Goal: Transaction & Acquisition: Obtain resource

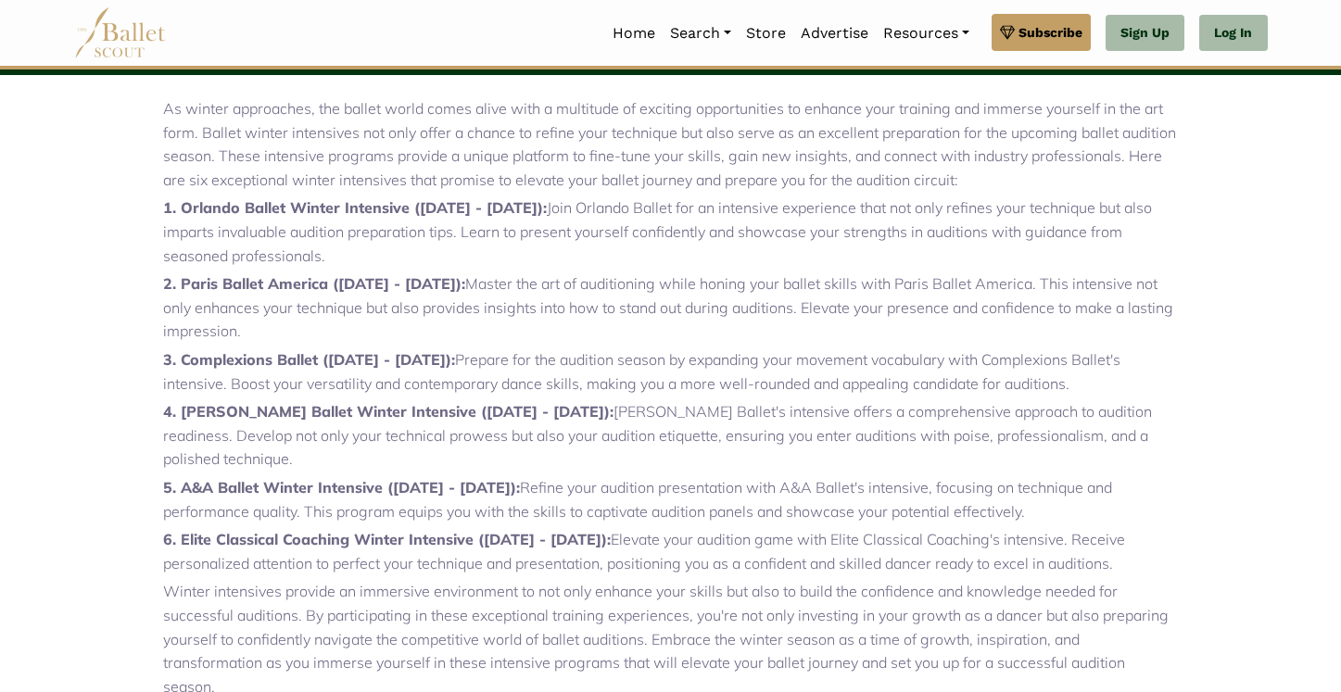
scroll to position [621, 0]
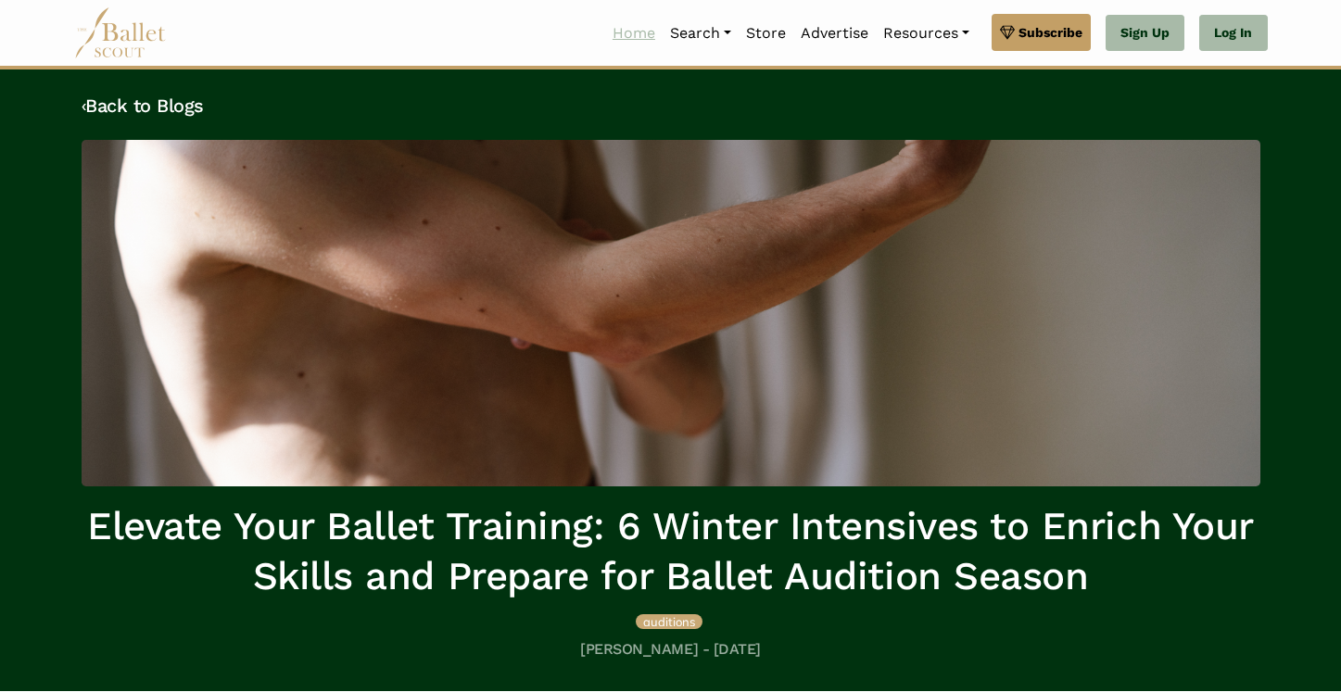
click at [632, 40] on link "Home" at bounding box center [633, 33] width 57 height 39
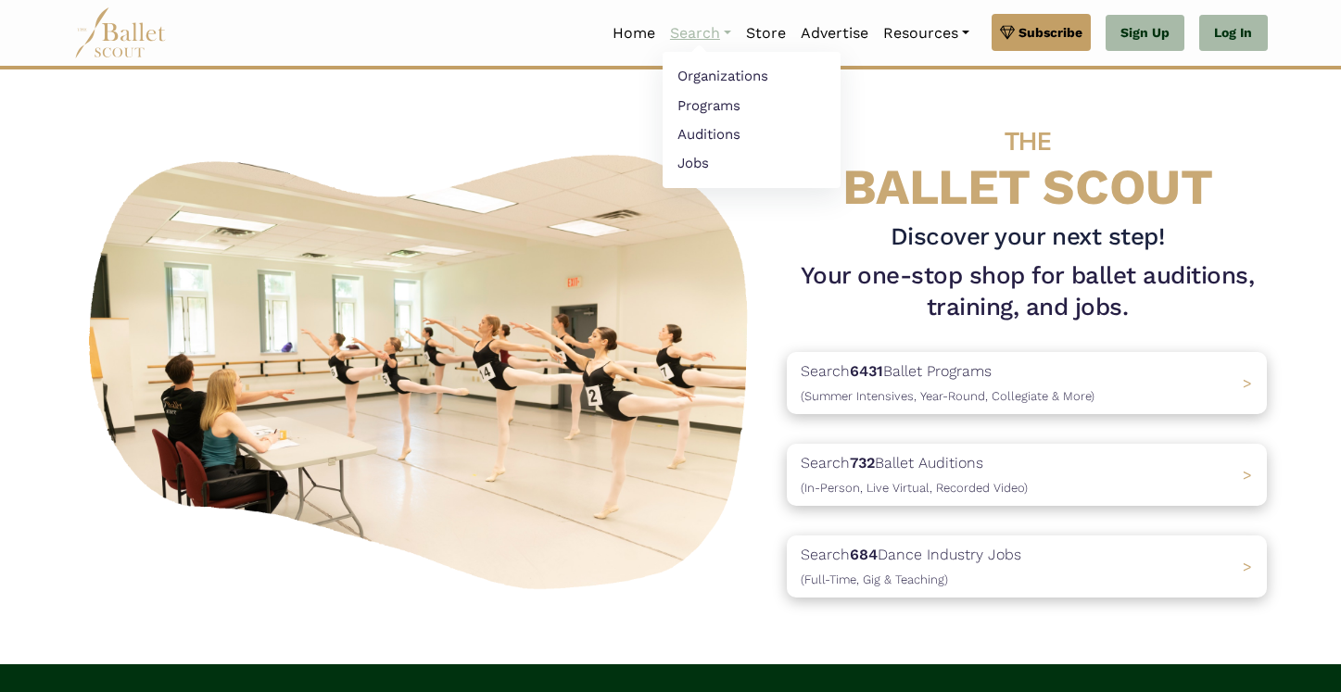
click at [688, 33] on link "Search" at bounding box center [700, 33] width 76 height 39
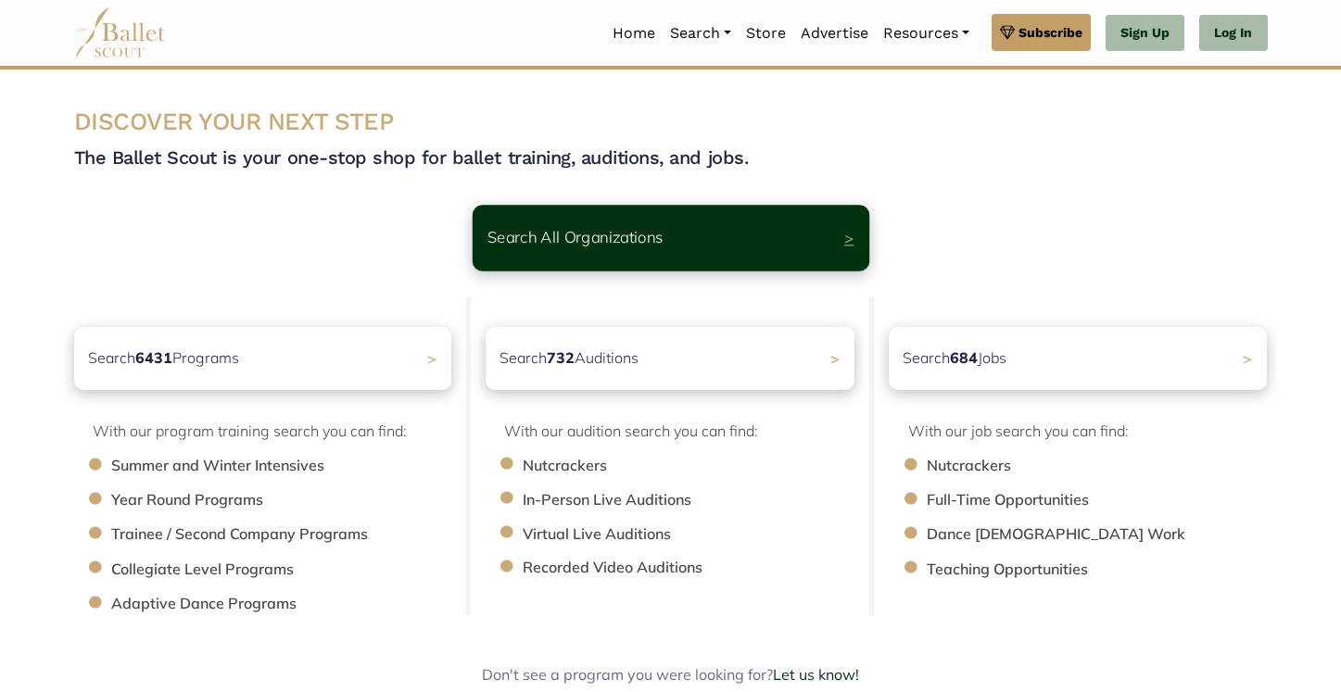
click at [701, 244] on div "Search All Organizations >" at bounding box center [670, 238] width 397 height 66
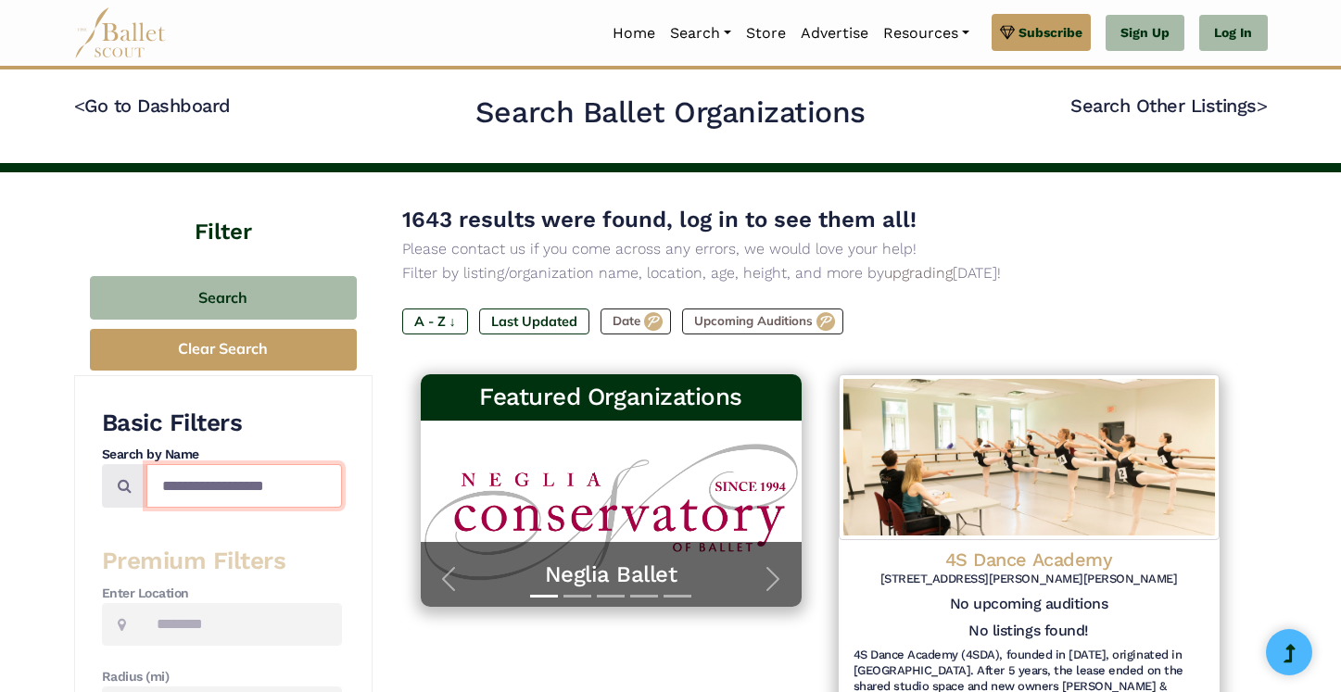
click at [183, 487] on input "Search by names..." at bounding box center [243, 486] width 195 height 44
type input "******"
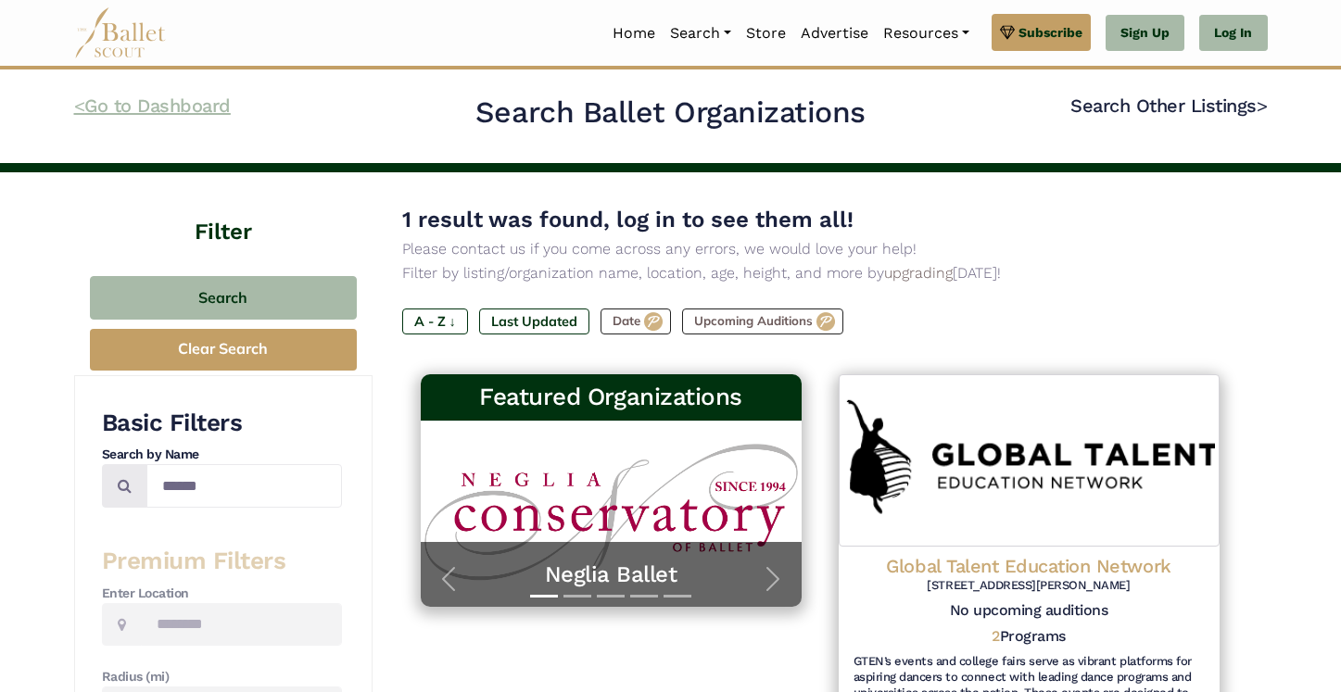
click at [174, 104] on link "< Go to Dashboard" at bounding box center [152, 106] width 157 height 22
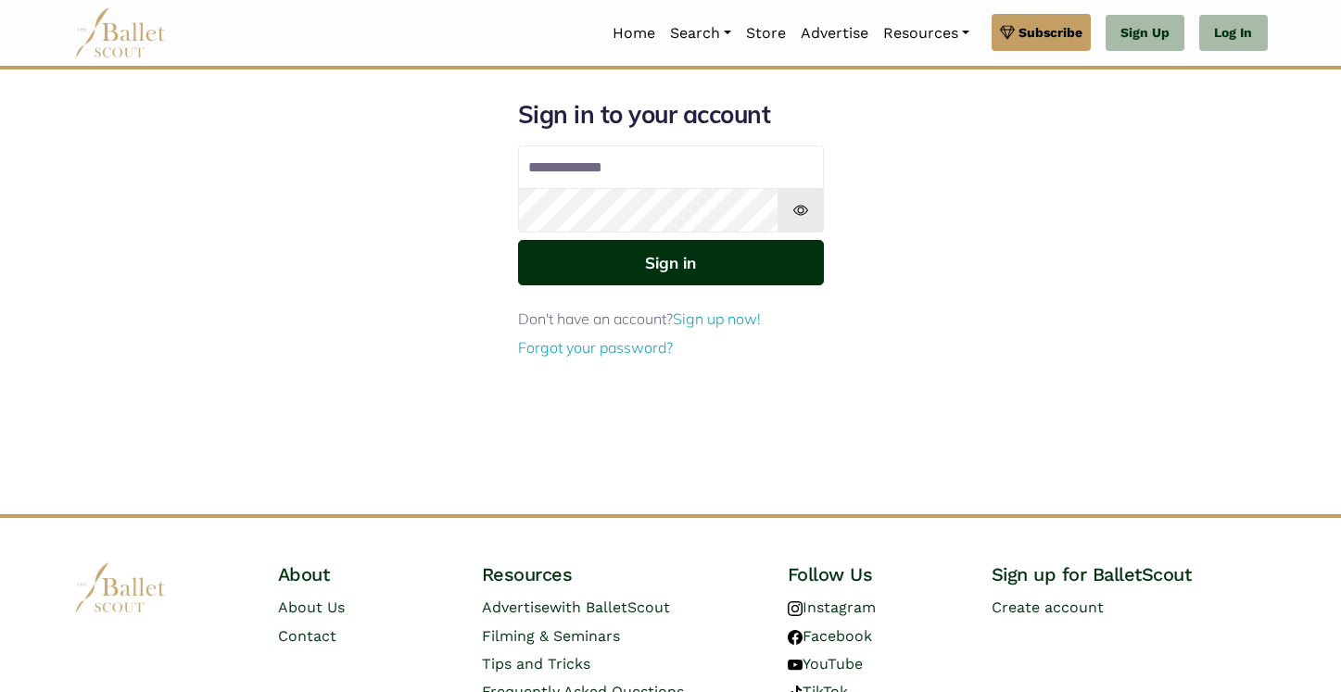
type input "**********"
click at [687, 259] on button "Sign in" at bounding box center [671, 262] width 306 height 45
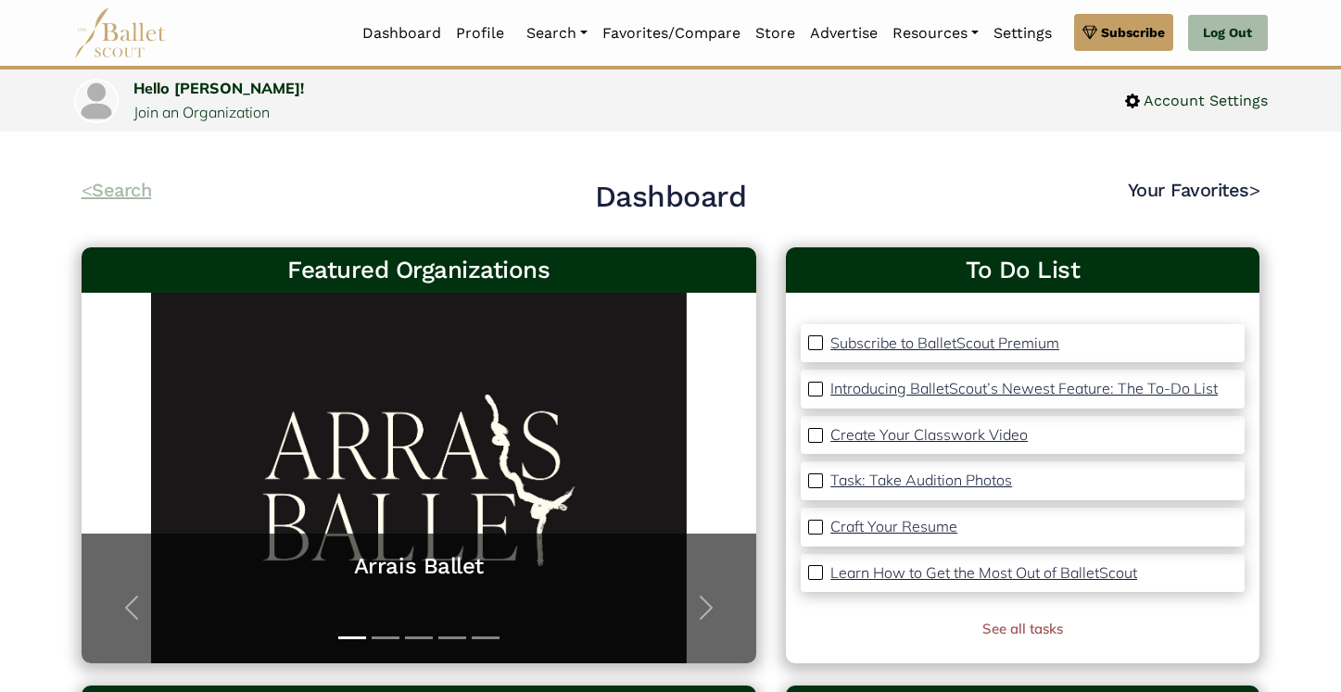
click at [121, 192] on link "< Search" at bounding box center [117, 190] width 70 height 22
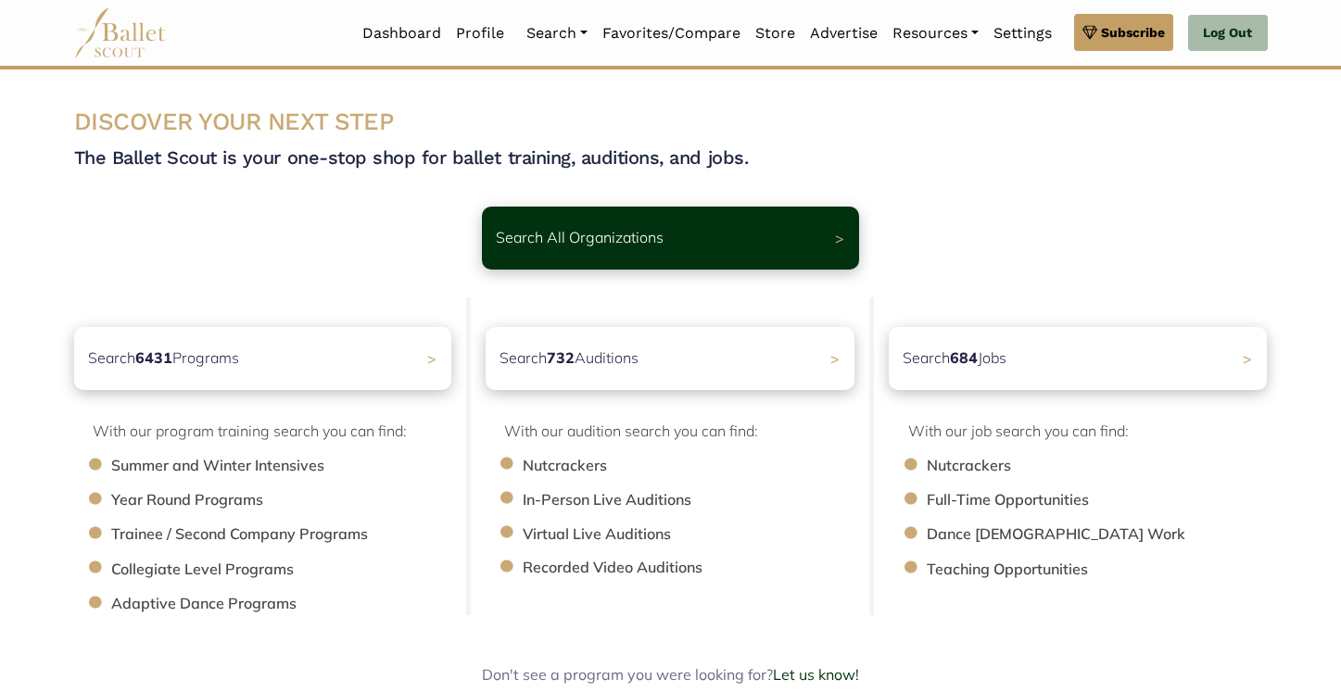
click at [1000, 536] on li "Dance [DEMOGRAPHIC_DATA] Work" at bounding box center [1105, 535] width 359 height 24
click at [974, 363] on b "684" at bounding box center [959, 356] width 30 height 19
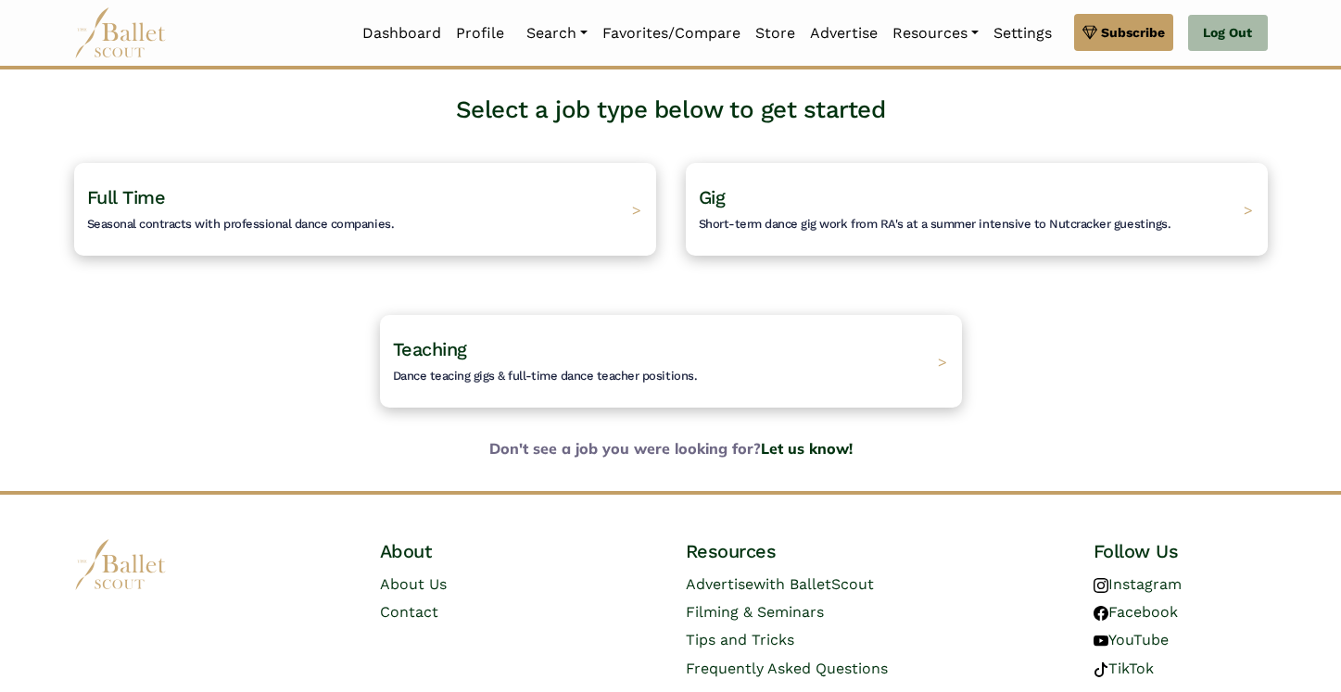
scroll to position [175, 0]
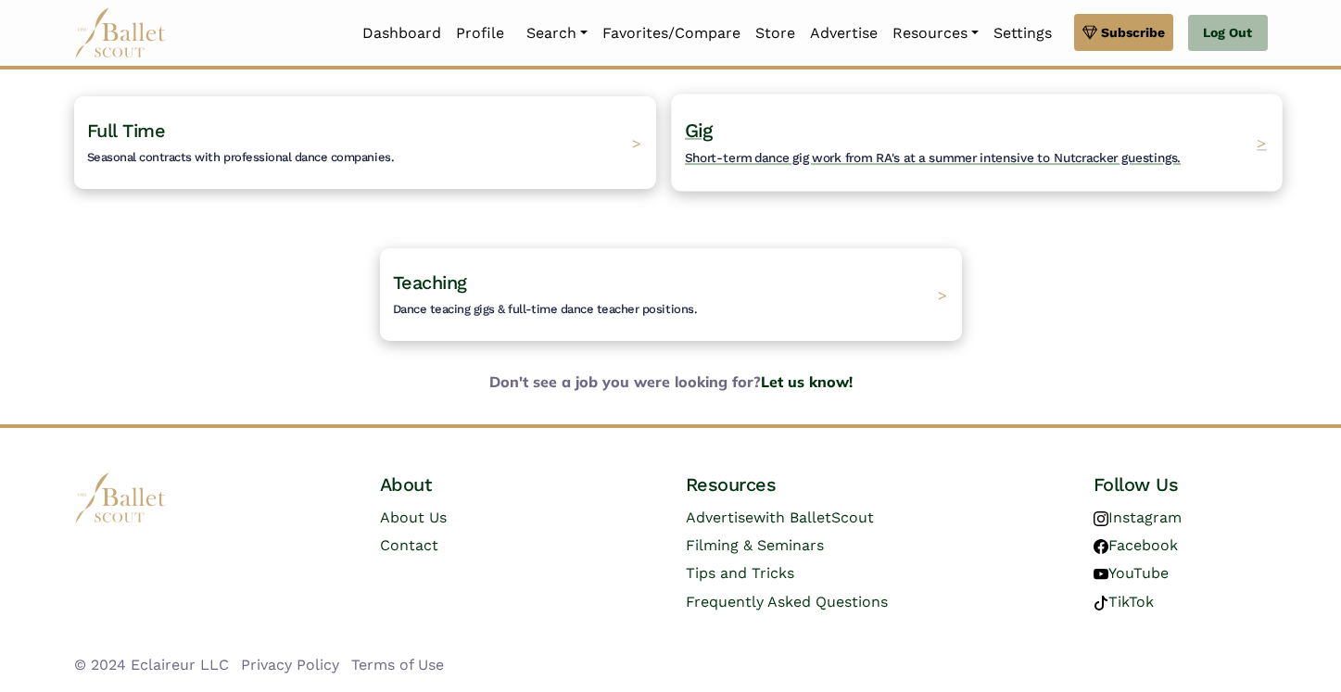
click at [843, 154] on span "Short-term dance gig work from RA's at a summer intensive to Nutcracker guestin…" at bounding box center [933, 157] width 496 height 15
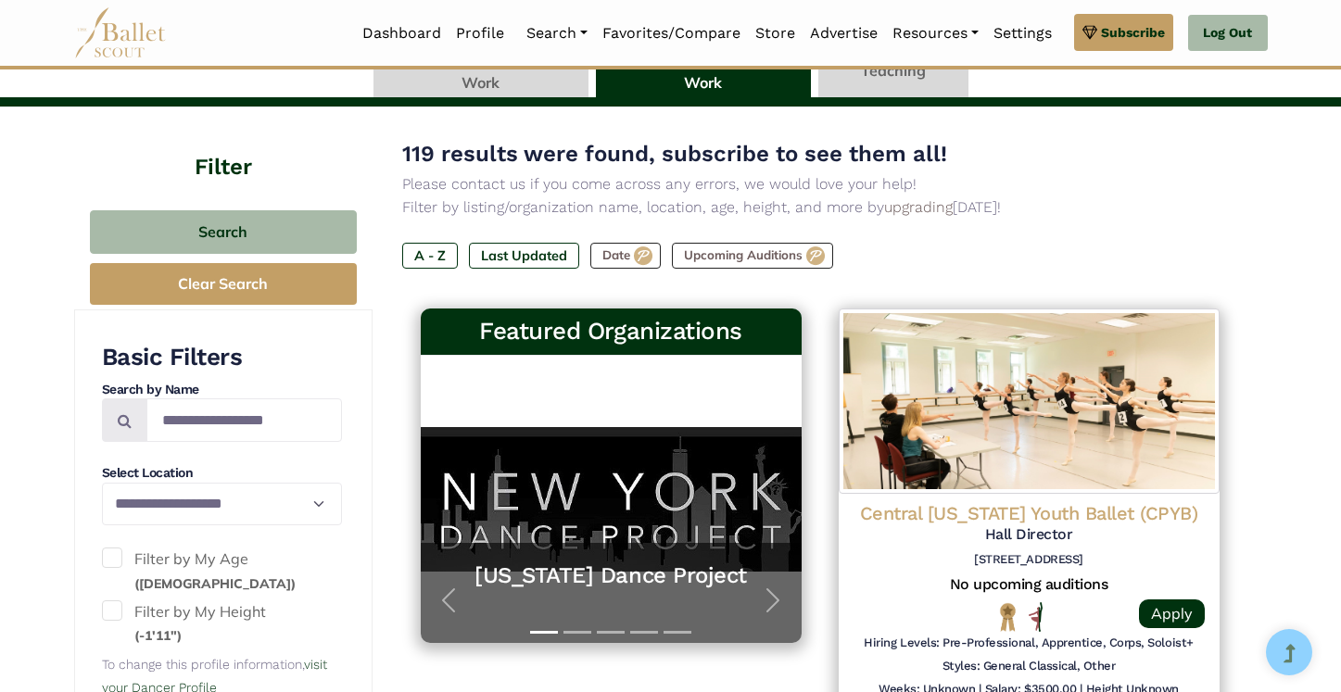
scroll to position [306, 0]
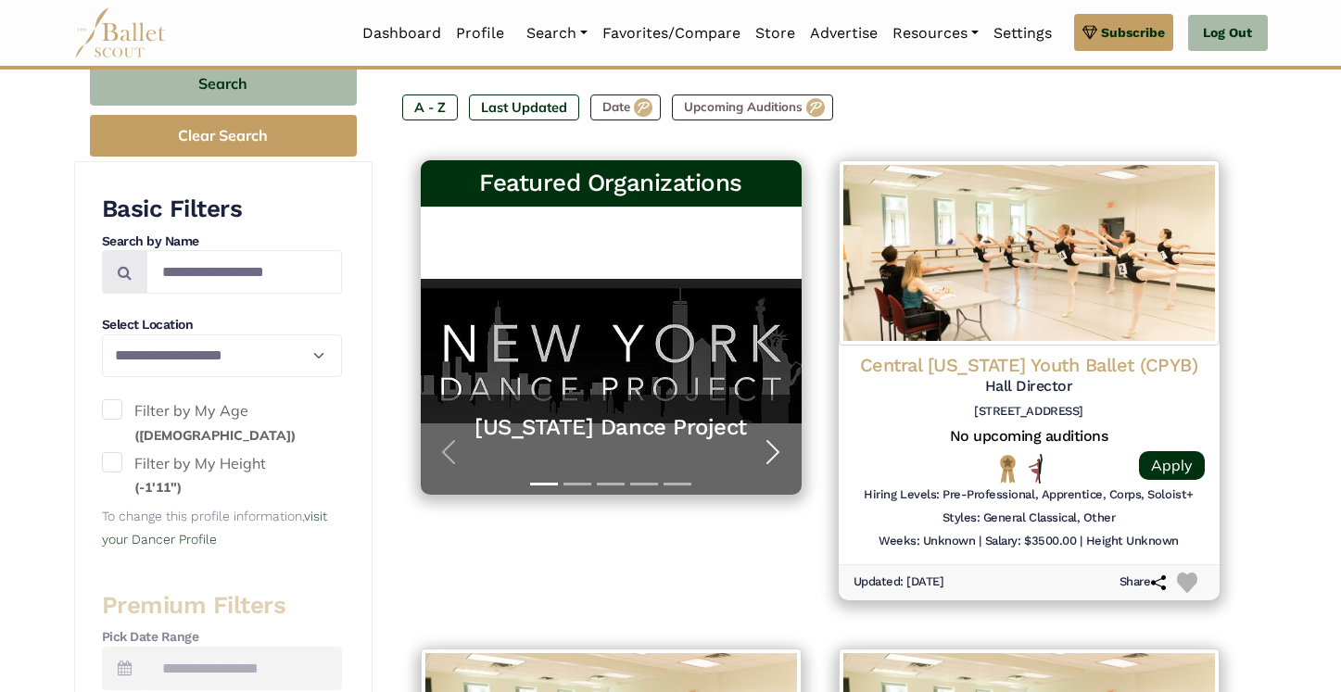
click at [775, 447] on span "button" at bounding box center [773, 452] width 30 height 30
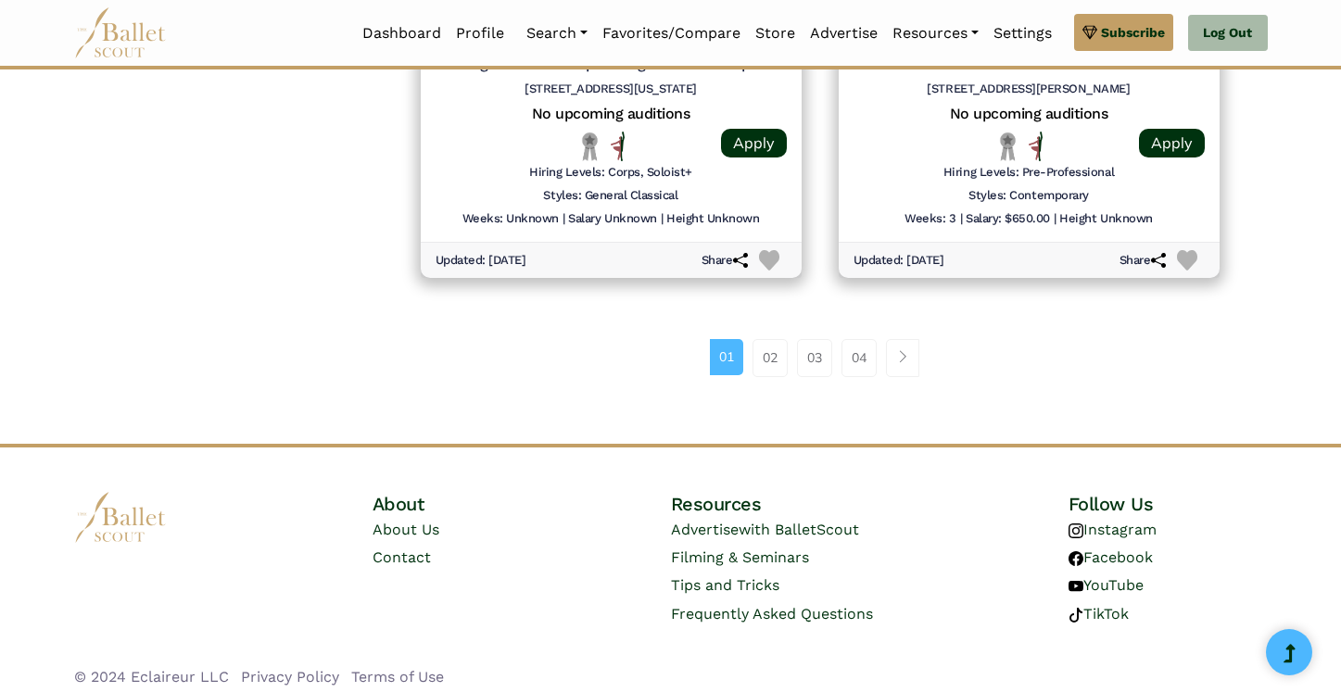
scroll to position [2585, 0]
click at [762, 364] on link "02" at bounding box center [769, 356] width 35 height 37
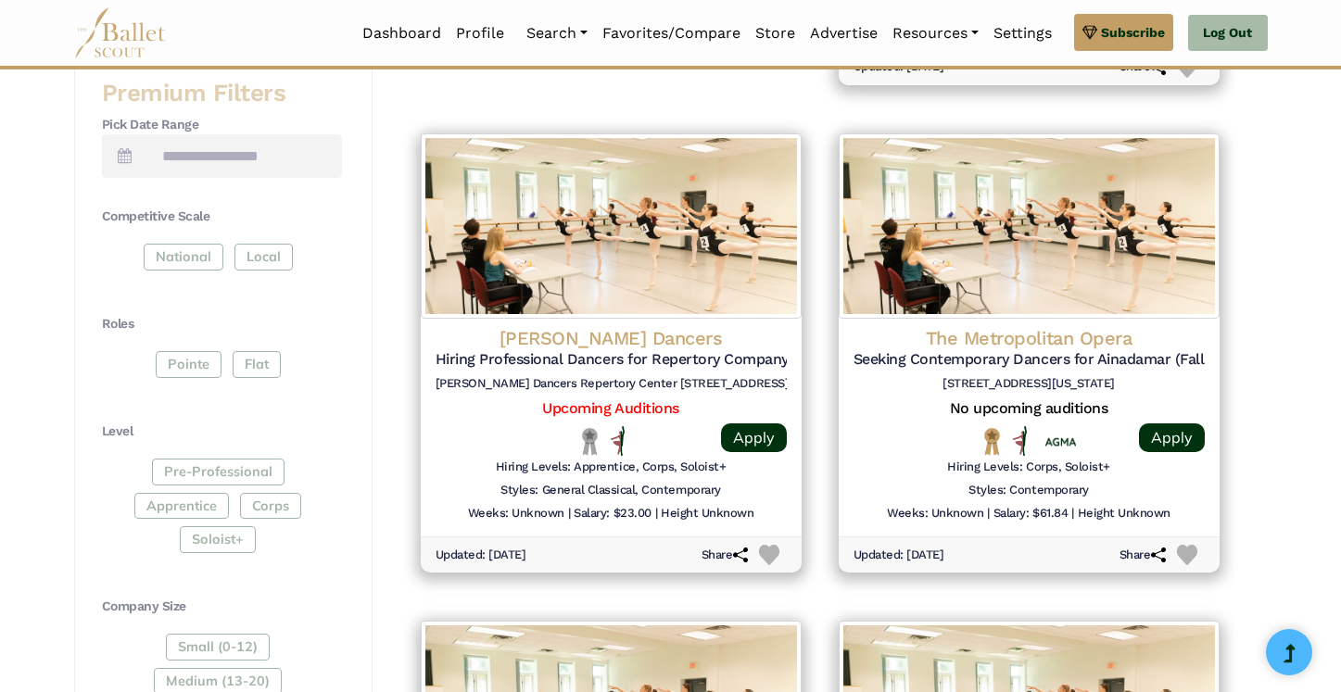
scroll to position [820, 0]
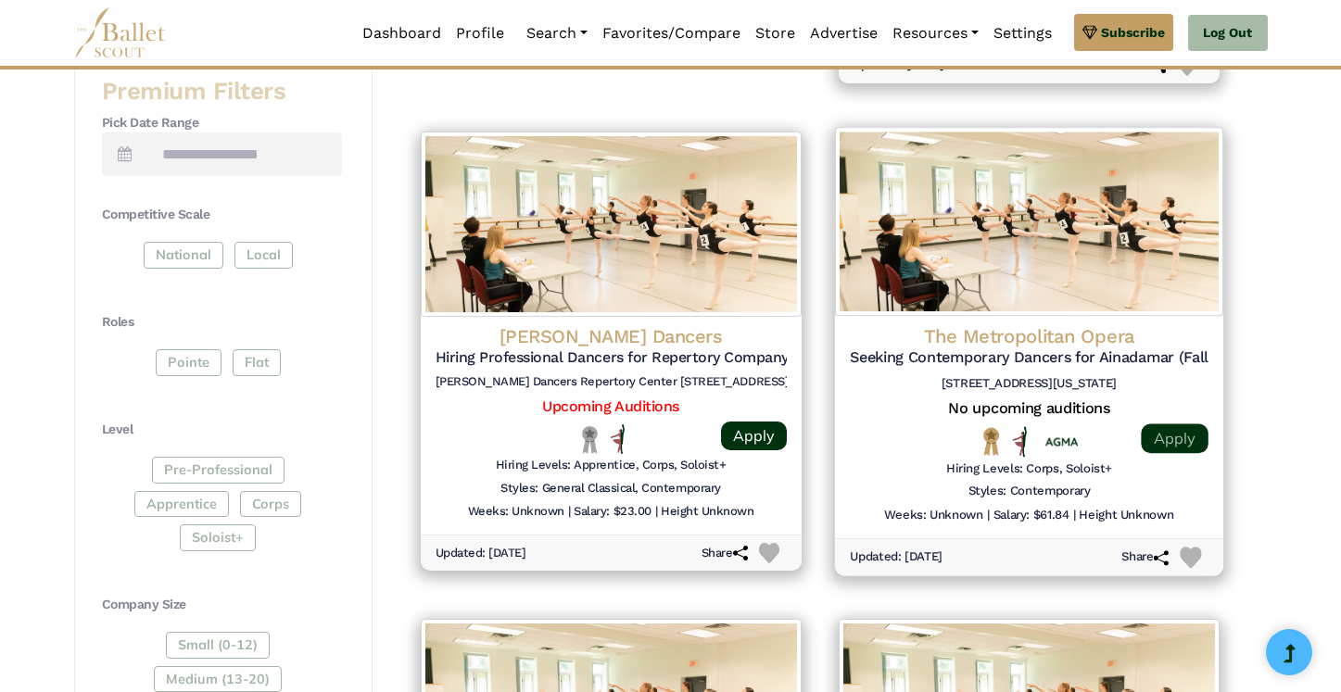
click at [1189, 428] on link "Apply" at bounding box center [1173, 438] width 67 height 30
